Goal: Task Accomplishment & Management: Use online tool/utility

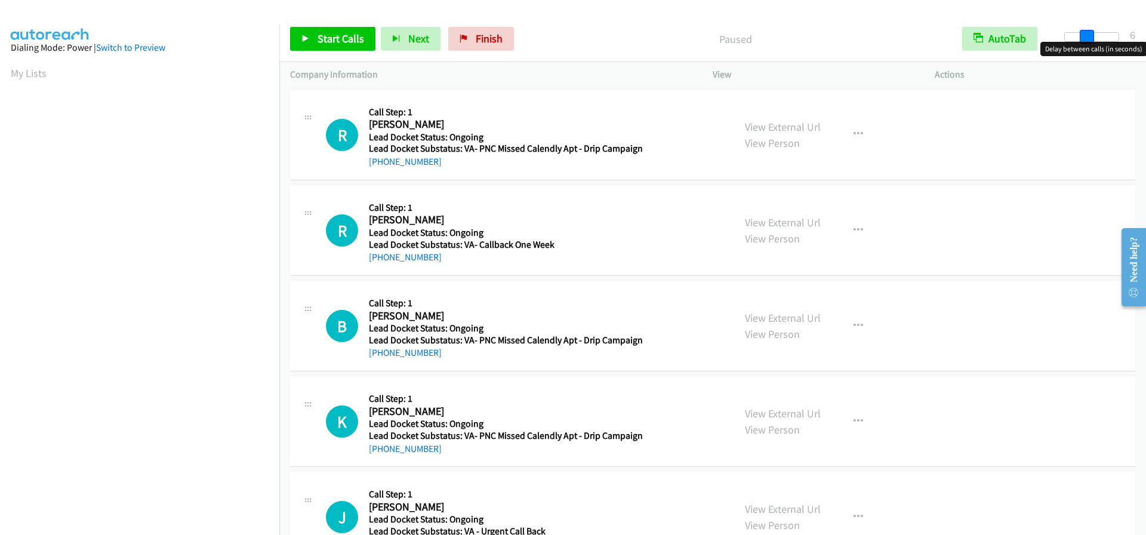
drag, startPoint x: 1065, startPoint y: 32, endPoint x: 1086, endPoint y: 38, distance: 22.2
click at [1086, 38] on span at bounding box center [1087, 37] width 14 height 14
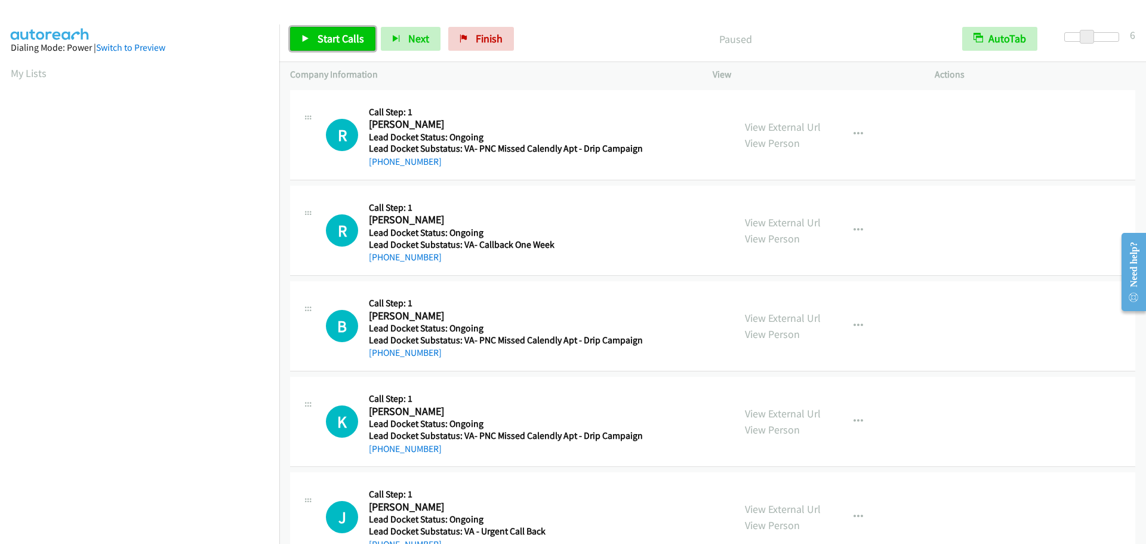
click at [334, 35] on span "Start Calls" at bounding box center [341, 39] width 47 height 14
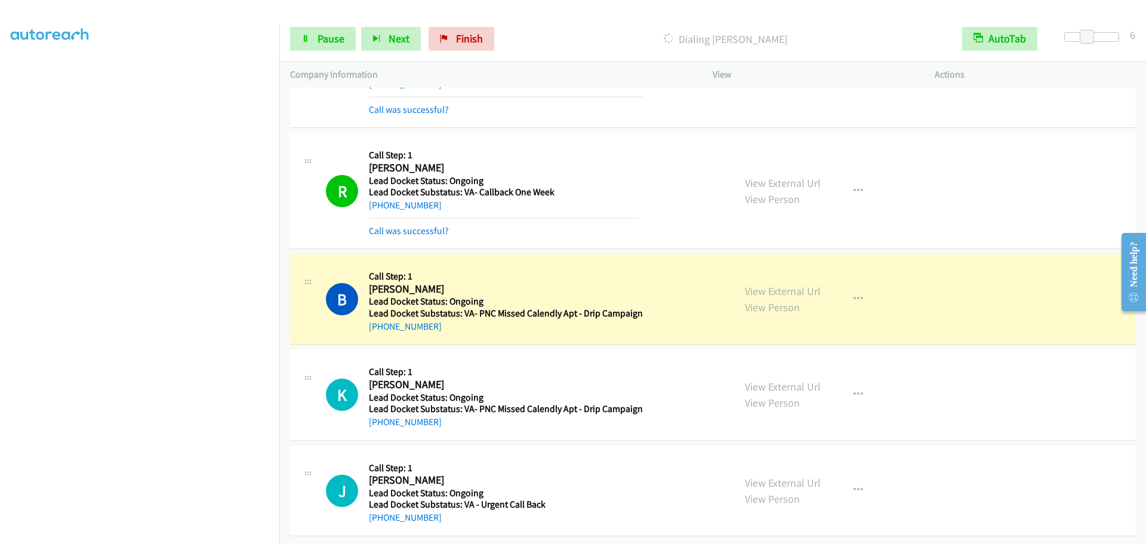
scroll to position [87, 0]
click at [331, 35] on span "Pause" at bounding box center [331, 39] width 27 height 14
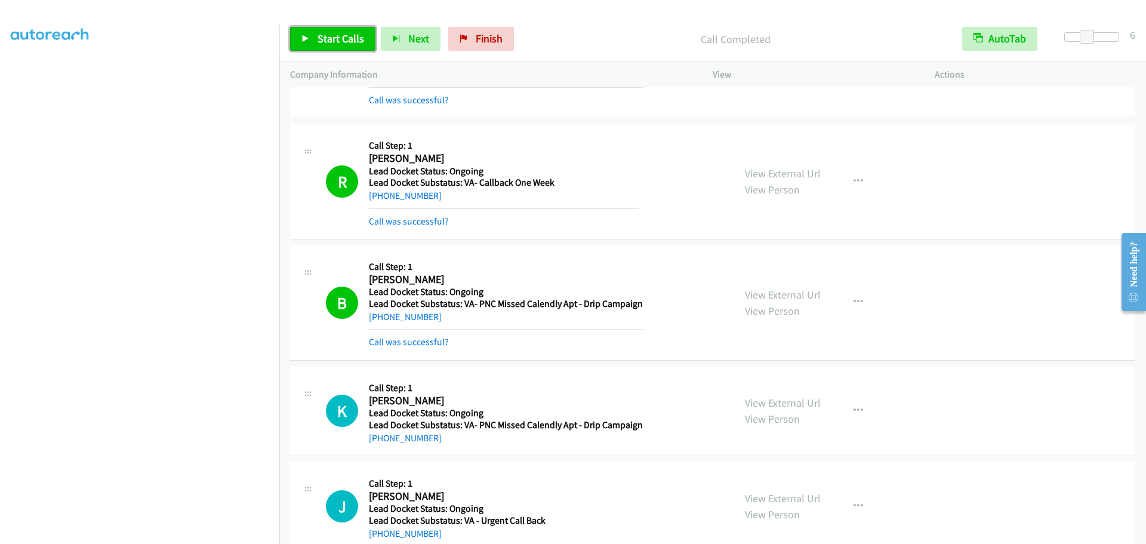
click at [339, 44] on span "Start Calls" at bounding box center [341, 39] width 47 height 14
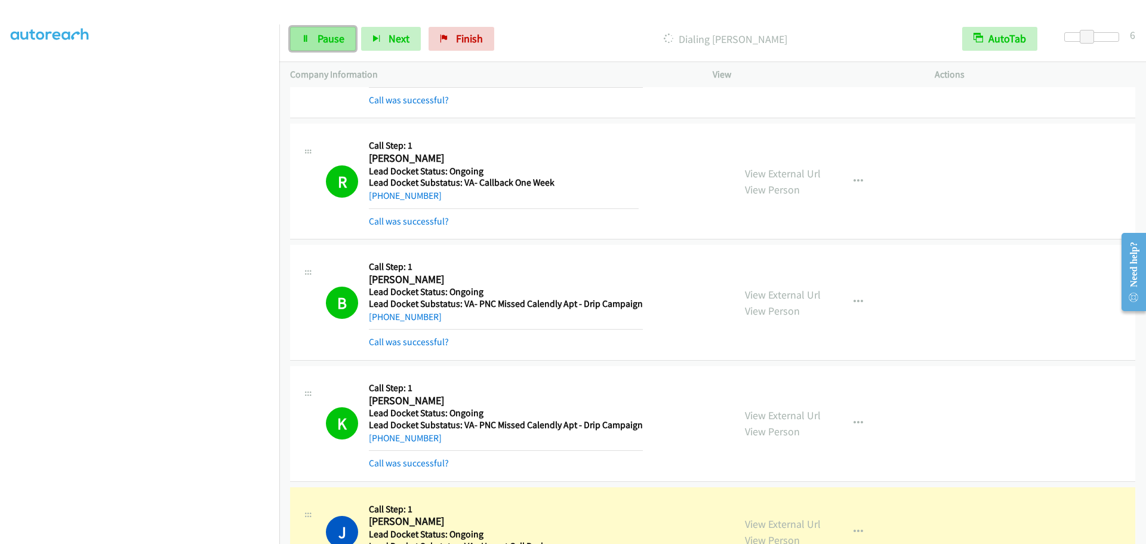
click at [340, 41] on span "Pause" at bounding box center [331, 39] width 27 height 14
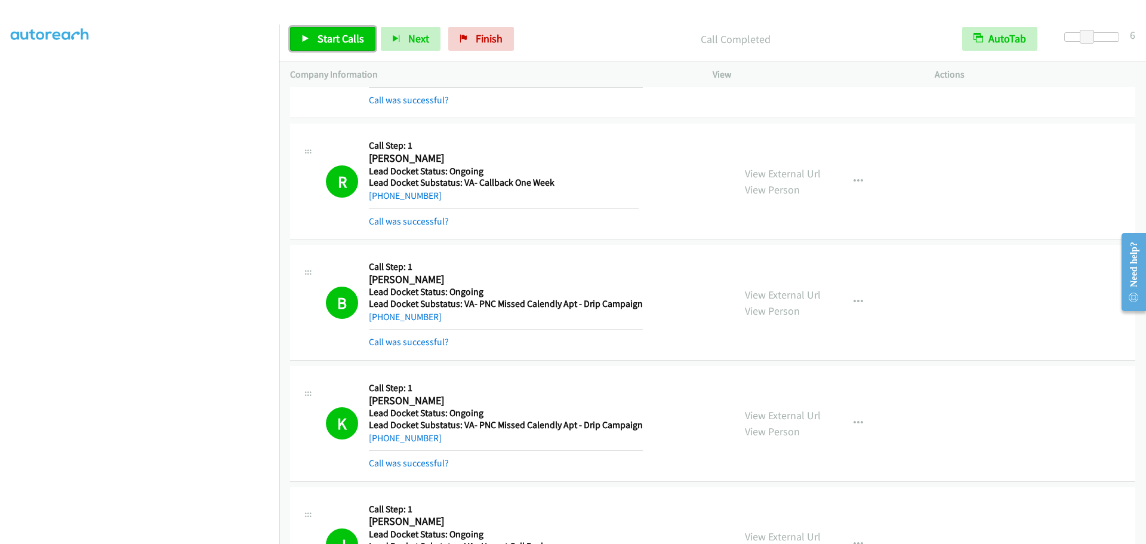
click at [341, 31] on link "Start Calls" at bounding box center [332, 39] width 85 height 24
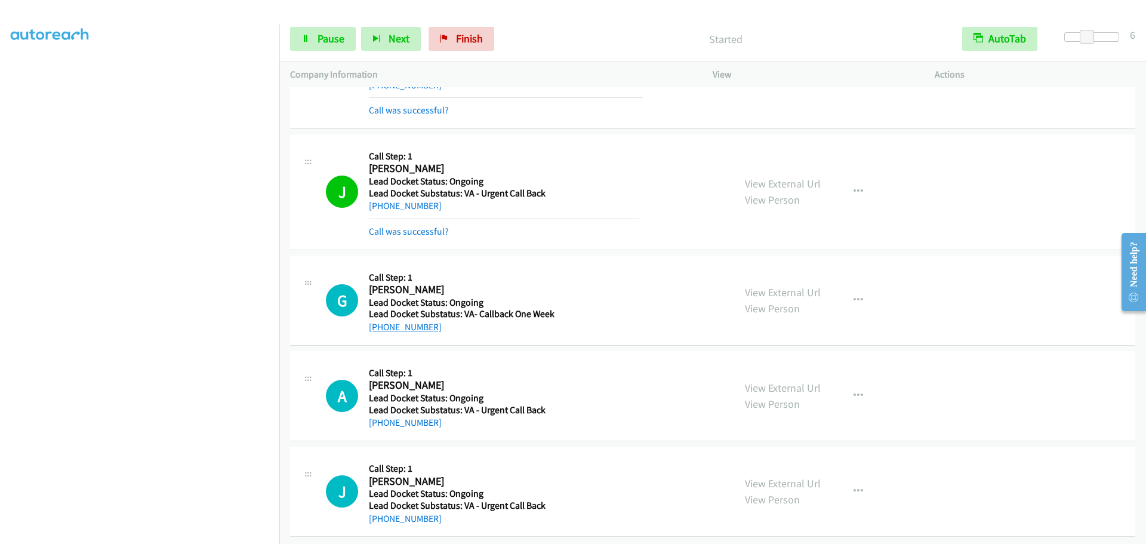
scroll to position [451, 0]
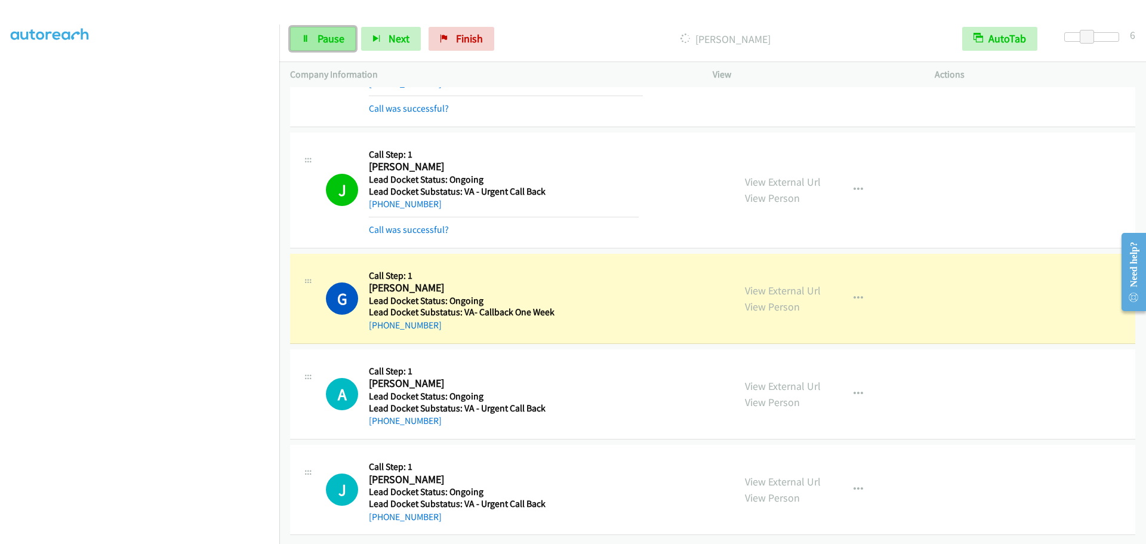
click at [325, 34] on span "Pause" at bounding box center [331, 39] width 27 height 14
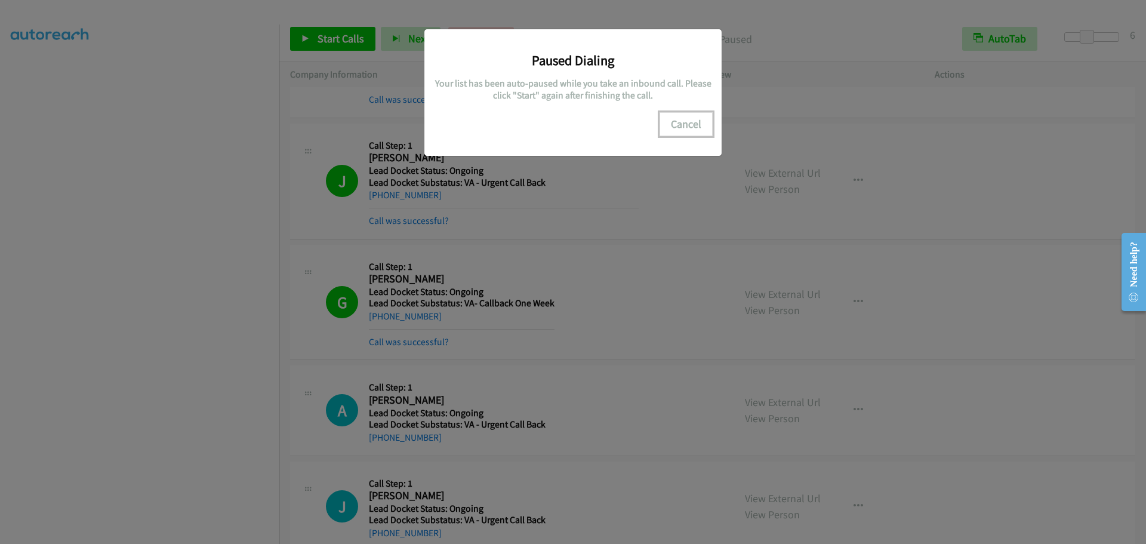
click at [694, 123] on button "Cancel" at bounding box center [686, 124] width 53 height 24
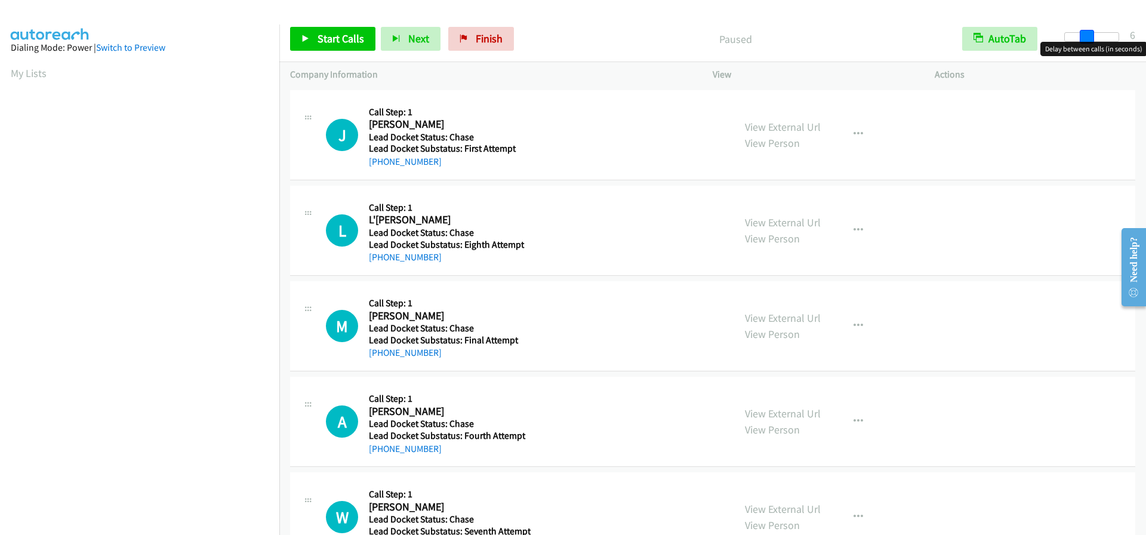
drag, startPoint x: 1068, startPoint y: 39, endPoint x: 1088, endPoint y: 40, distance: 20.9
click at [1088, 40] on span at bounding box center [1087, 37] width 14 height 14
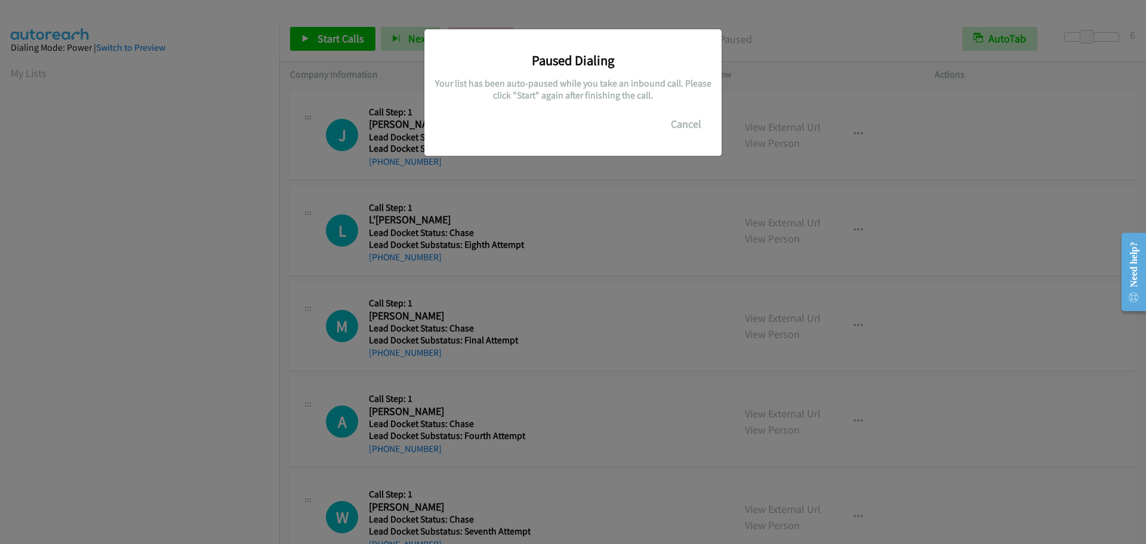
scroll to position [126, 0]
click at [693, 122] on button "Cancel" at bounding box center [686, 124] width 53 height 24
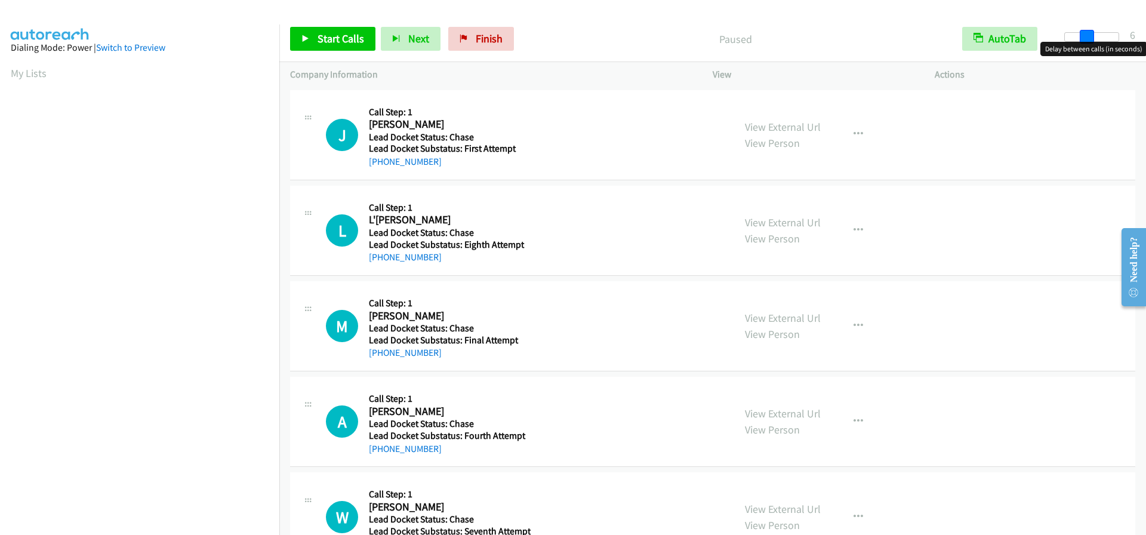
drag, startPoint x: 1063, startPoint y: 36, endPoint x: 1086, endPoint y: 33, distance: 22.9
click at [1086, 33] on span at bounding box center [1087, 37] width 14 height 14
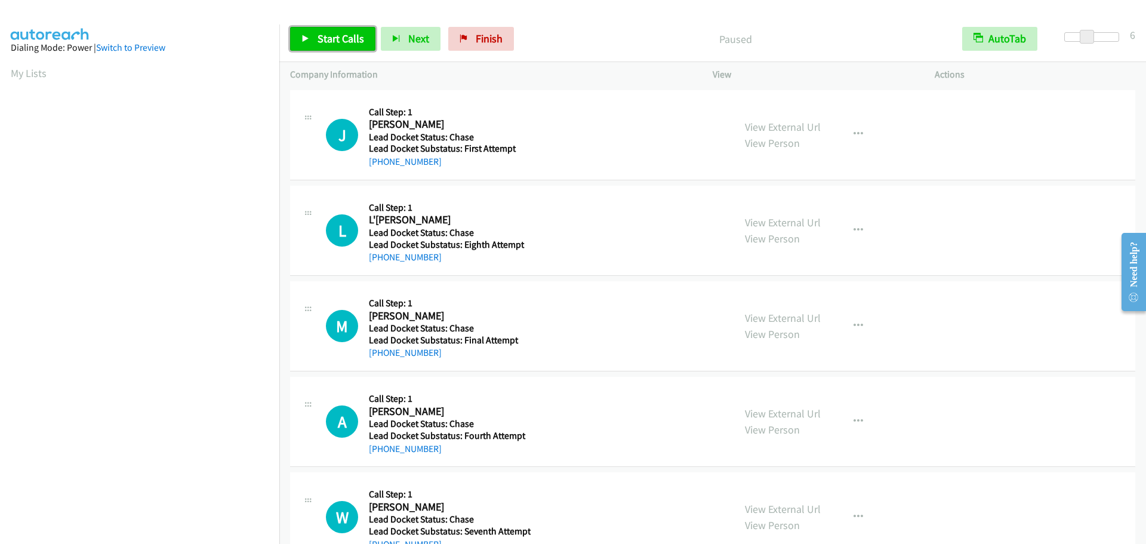
click at [350, 38] on span "Start Calls" at bounding box center [341, 39] width 47 height 14
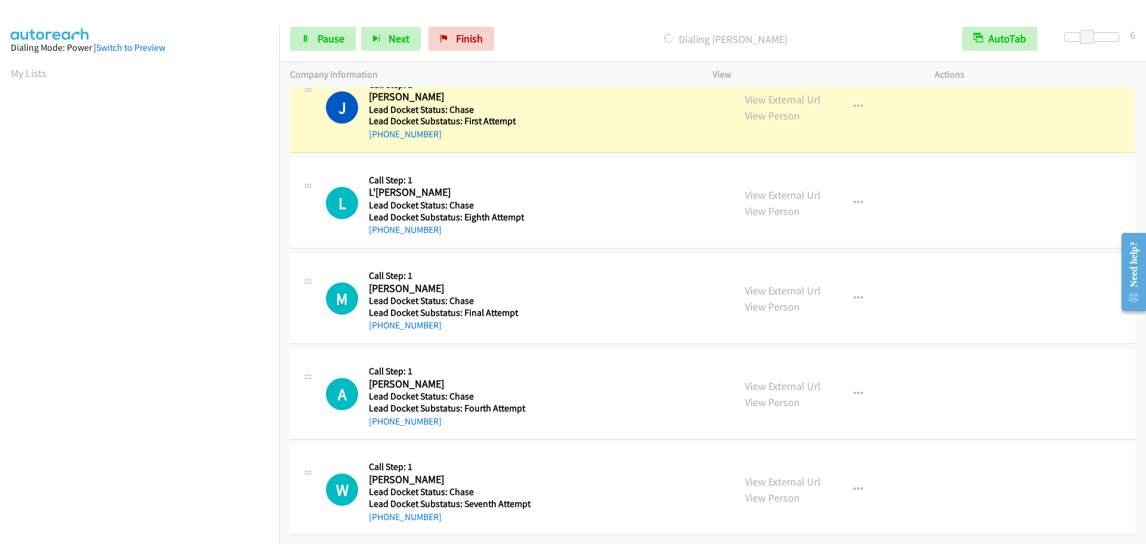
scroll to position [125, 0]
click at [323, 45] on span "Pause" at bounding box center [331, 39] width 27 height 14
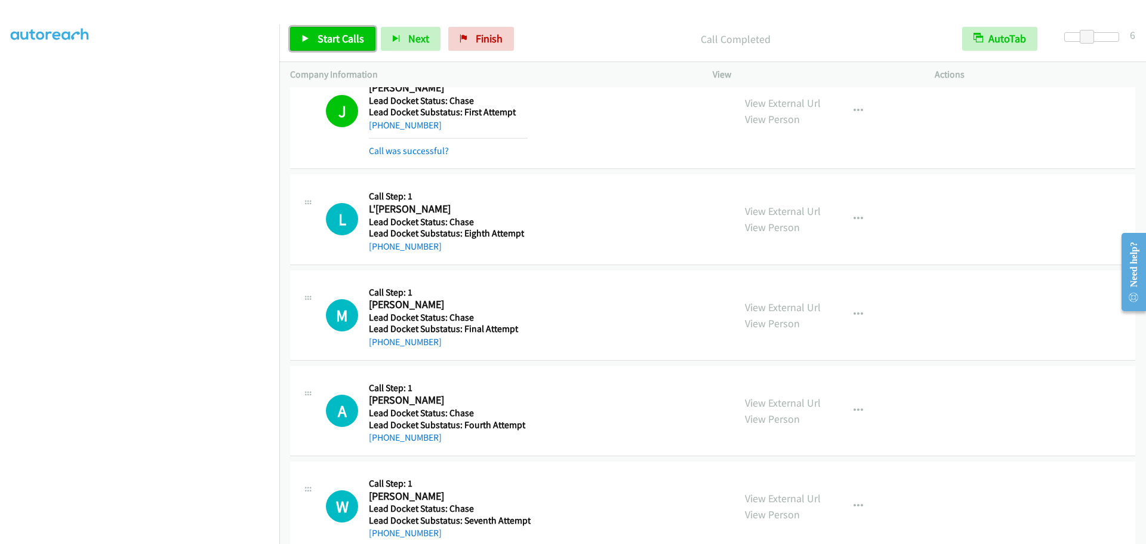
click at [314, 42] on link "Start Calls" at bounding box center [332, 39] width 85 height 24
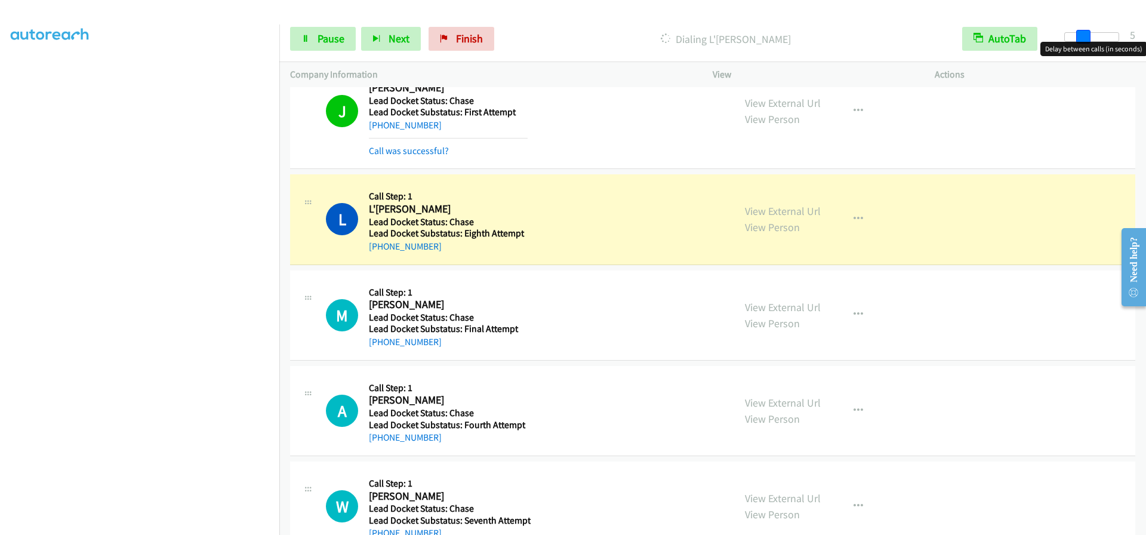
click at [1080, 38] on span at bounding box center [1084, 37] width 14 height 14
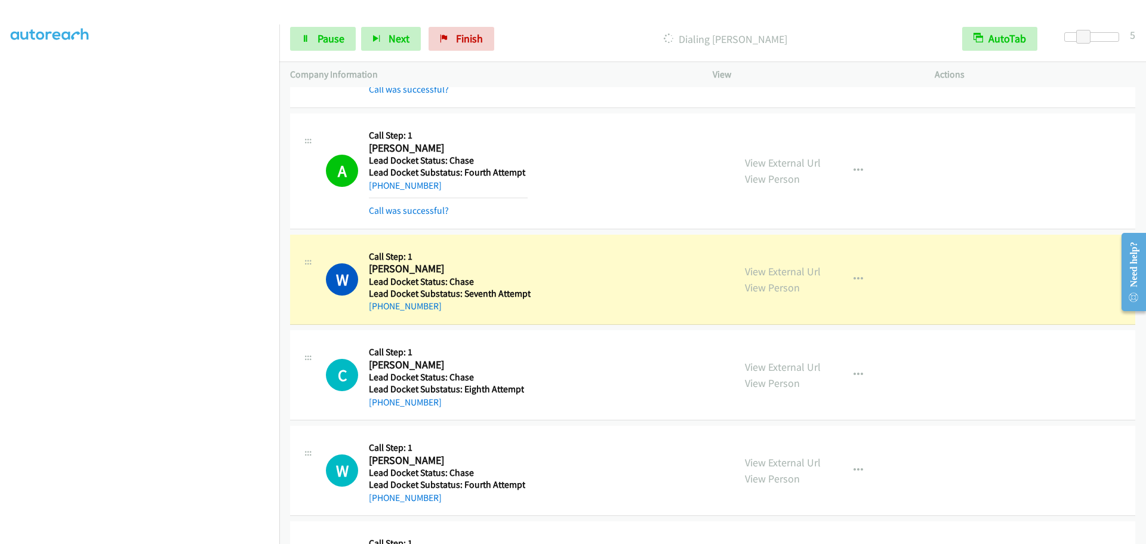
scroll to position [425, 0]
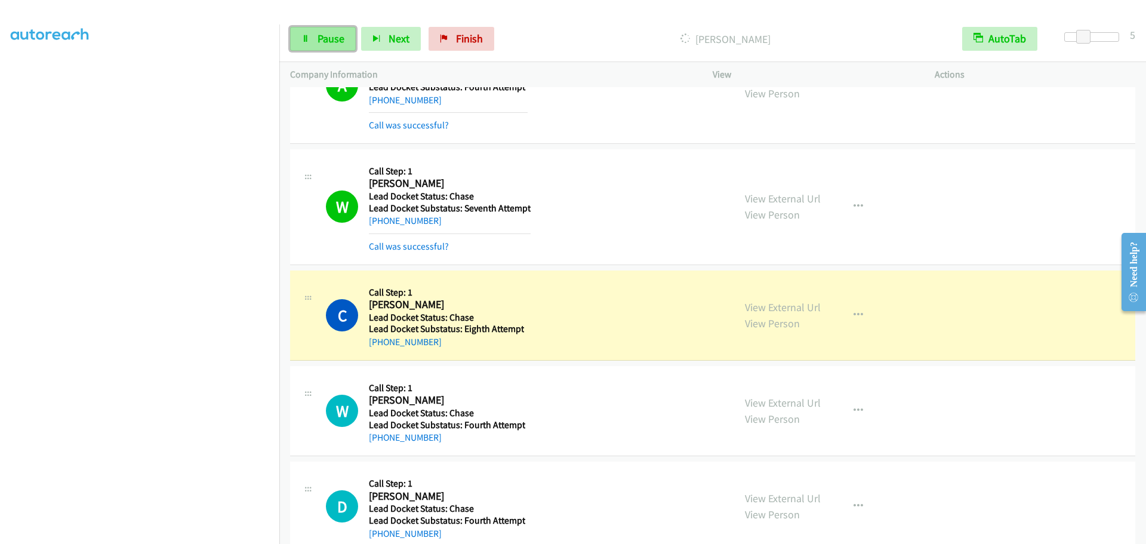
click at [333, 37] on span "Pause" at bounding box center [331, 39] width 27 height 14
